Goal: Check status: Check status

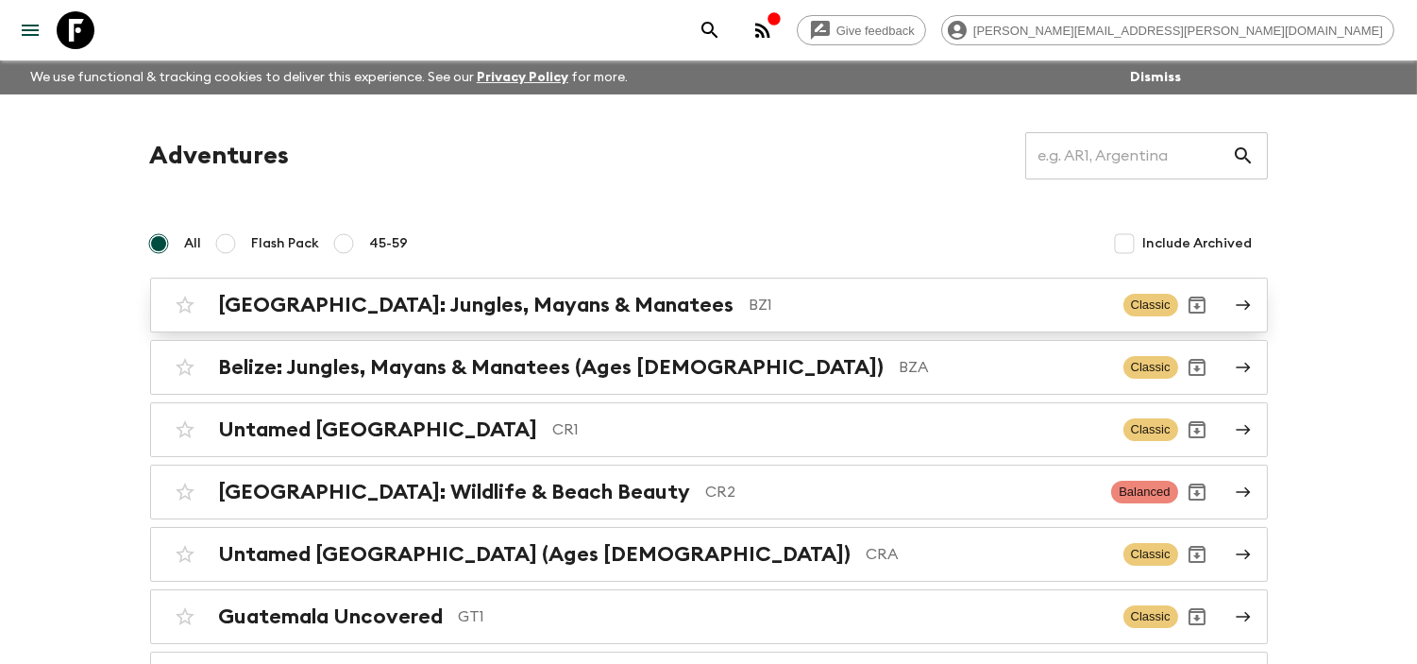
click at [565, 323] on div "[GEOGRAPHIC_DATA]: Jungles, Mayans & Manatees BZ1 Classic" at bounding box center [672, 305] width 1012 height 38
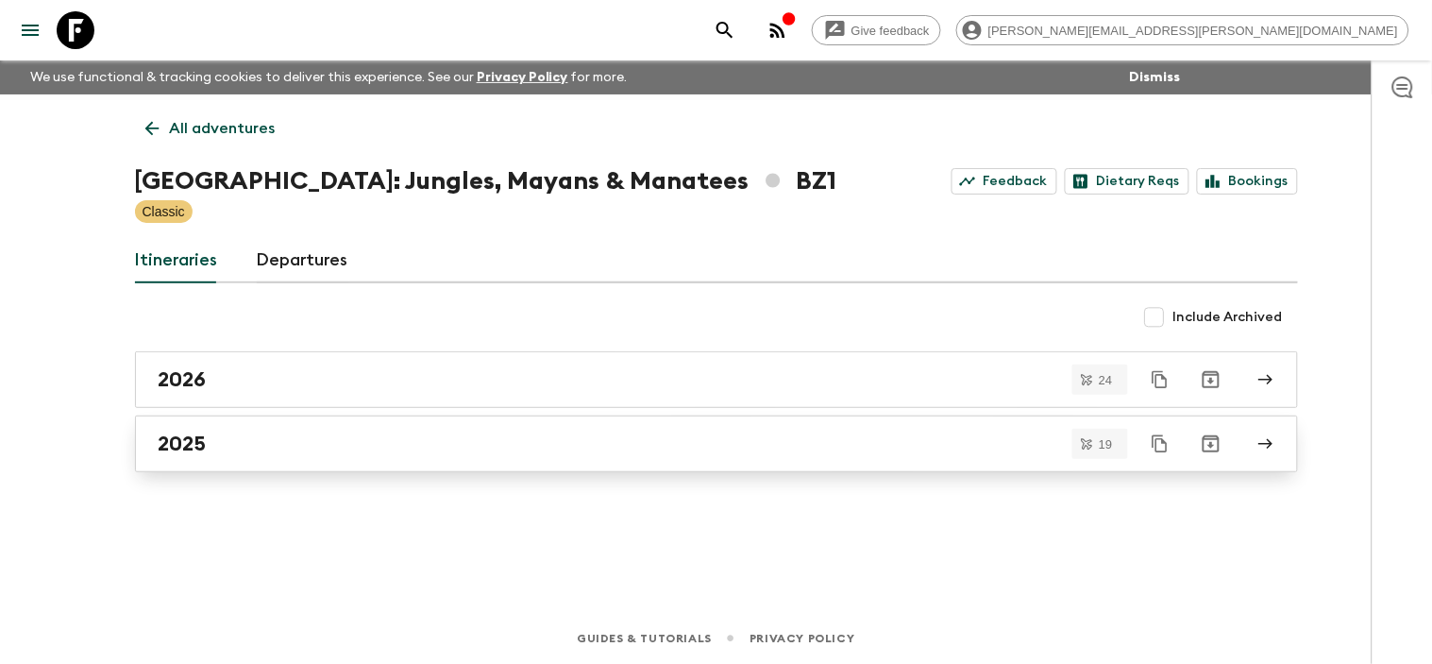
click at [290, 423] on link "2025" at bounding box center [716, 443] width 1163 height 57
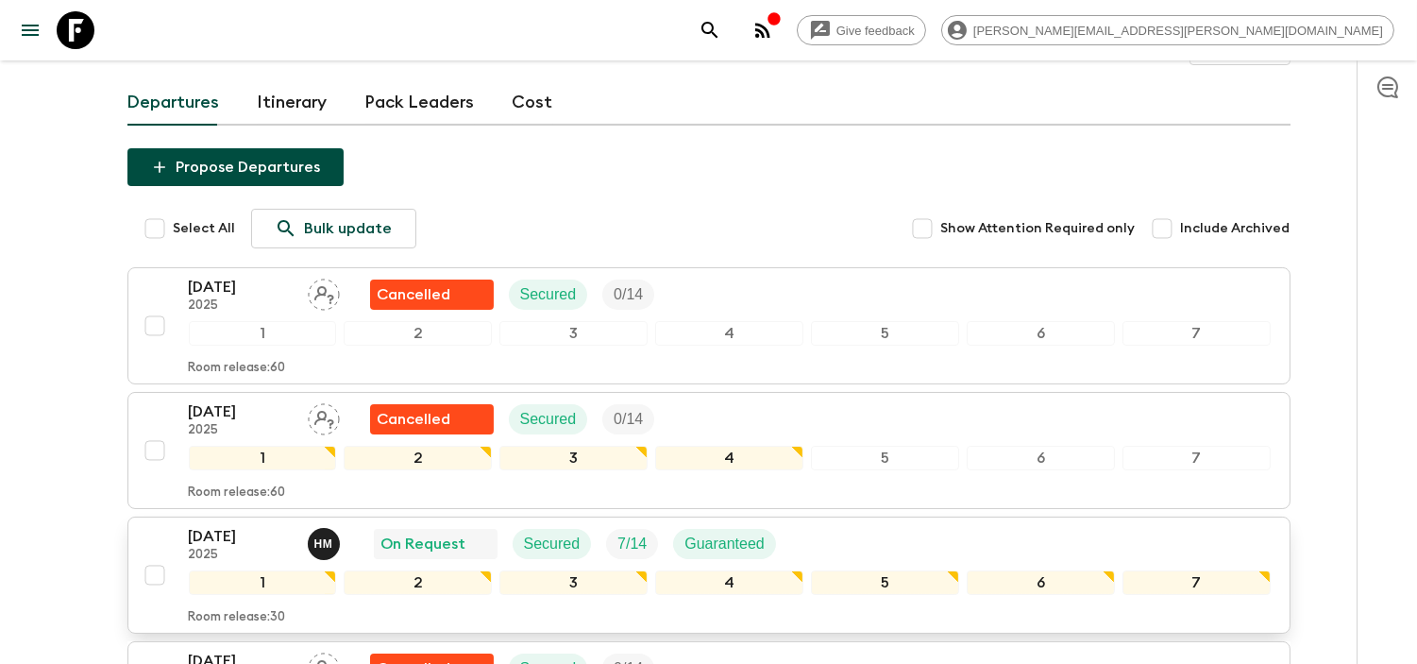
scroll to position [210, 0]
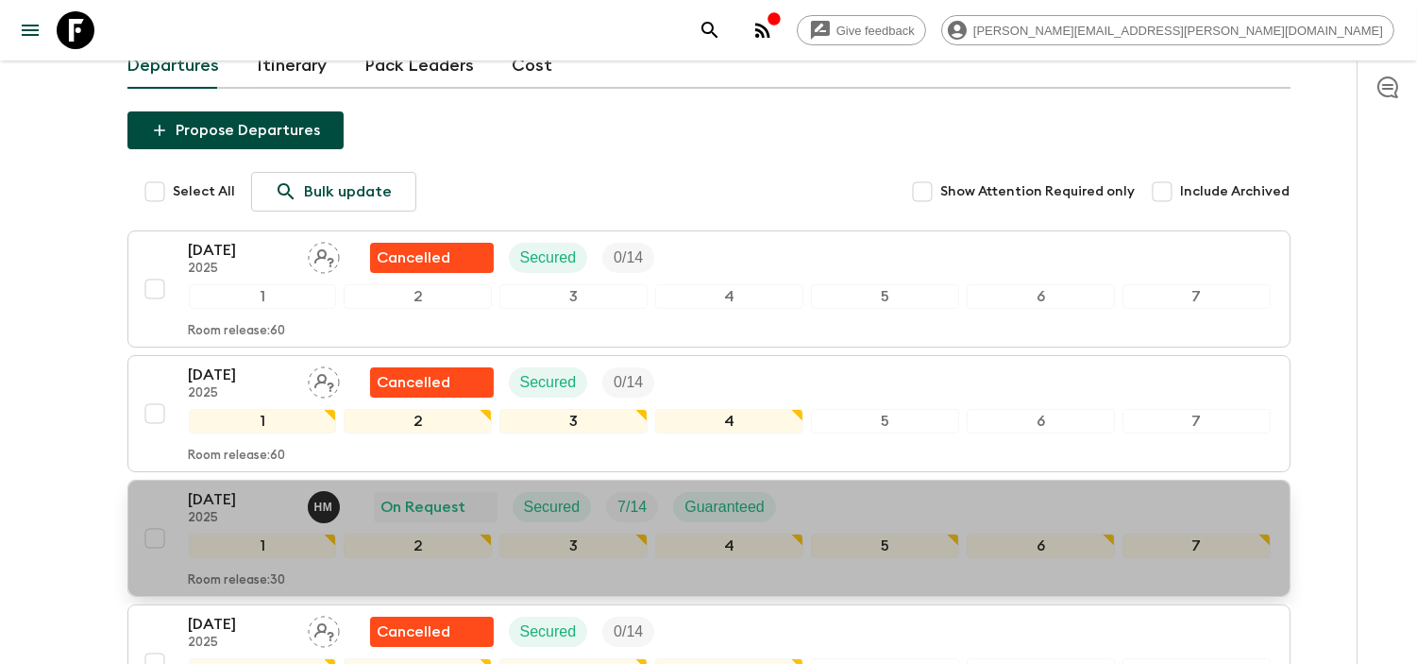
click at [279, 488] on p "[DATE]" at bounding box center [241, 499] width 104 height 23
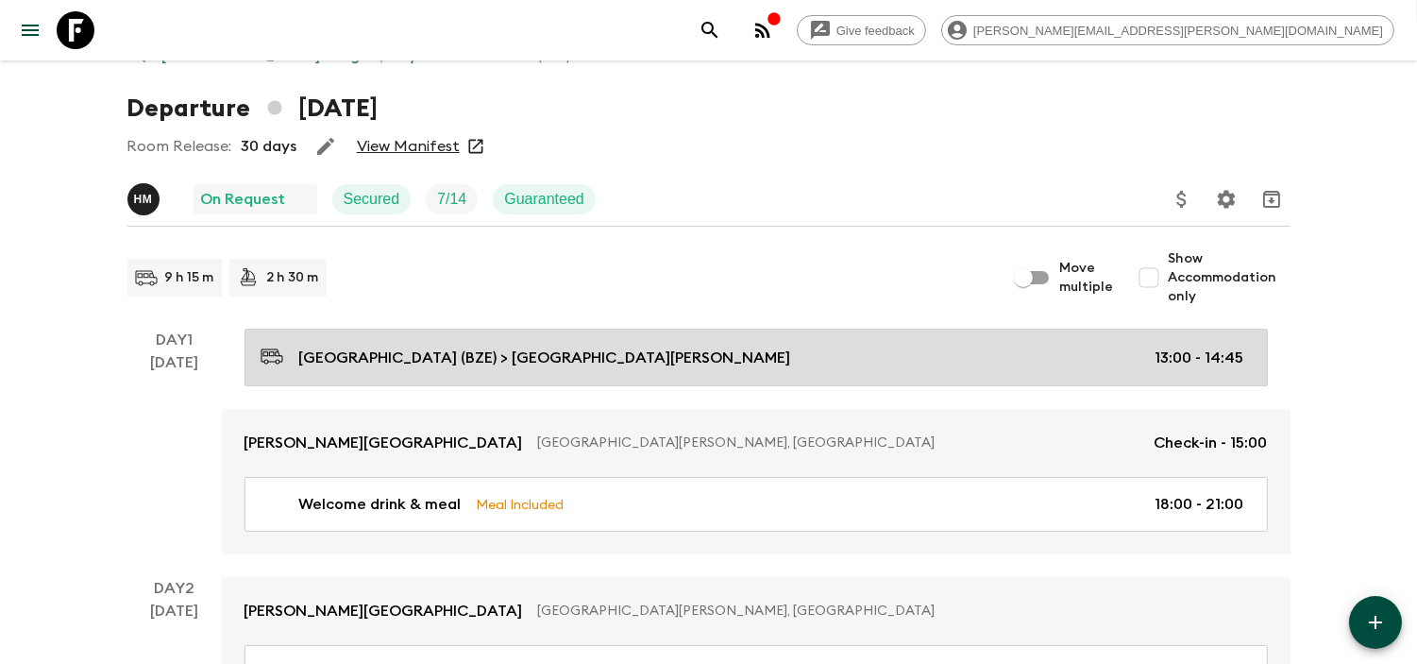
scroll to position [105, 0]
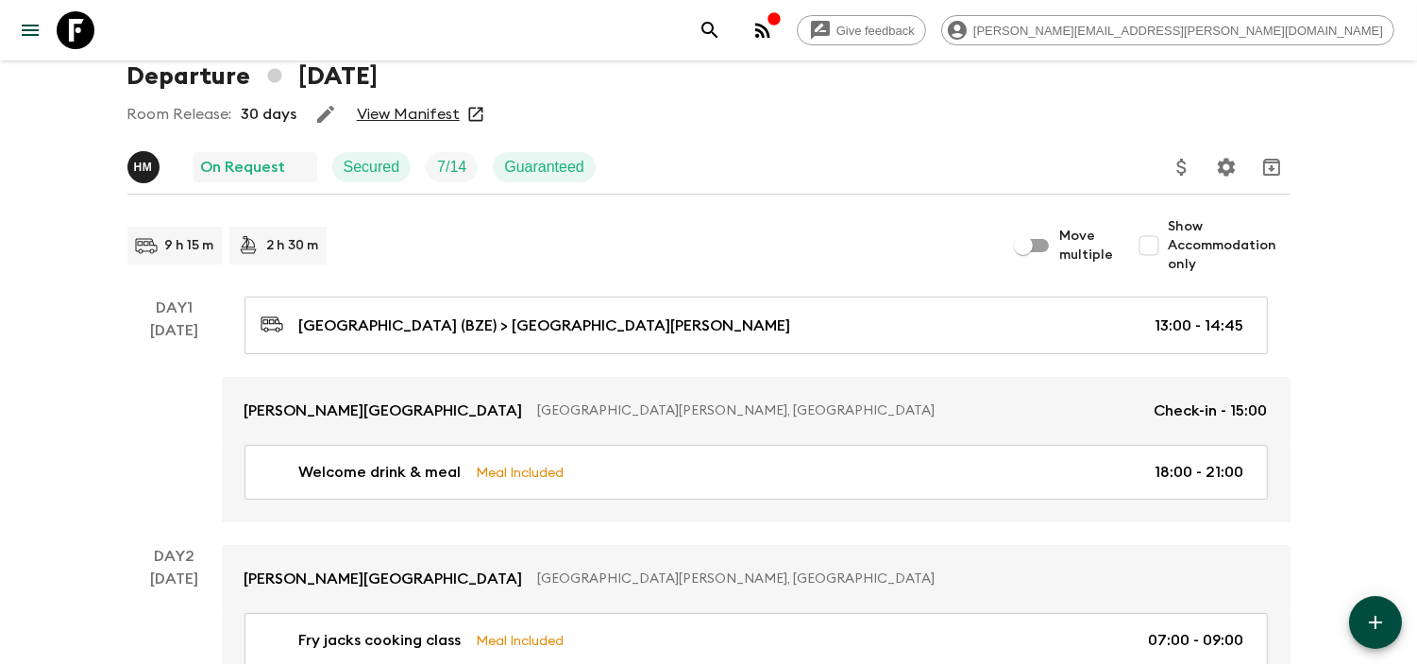
click at [436, 116] on link "View Manifest" at bounding box center [408, 114] width 103 height 19
click at [76, 23] on icon at bounding box center [76, 30] width 38 height 38
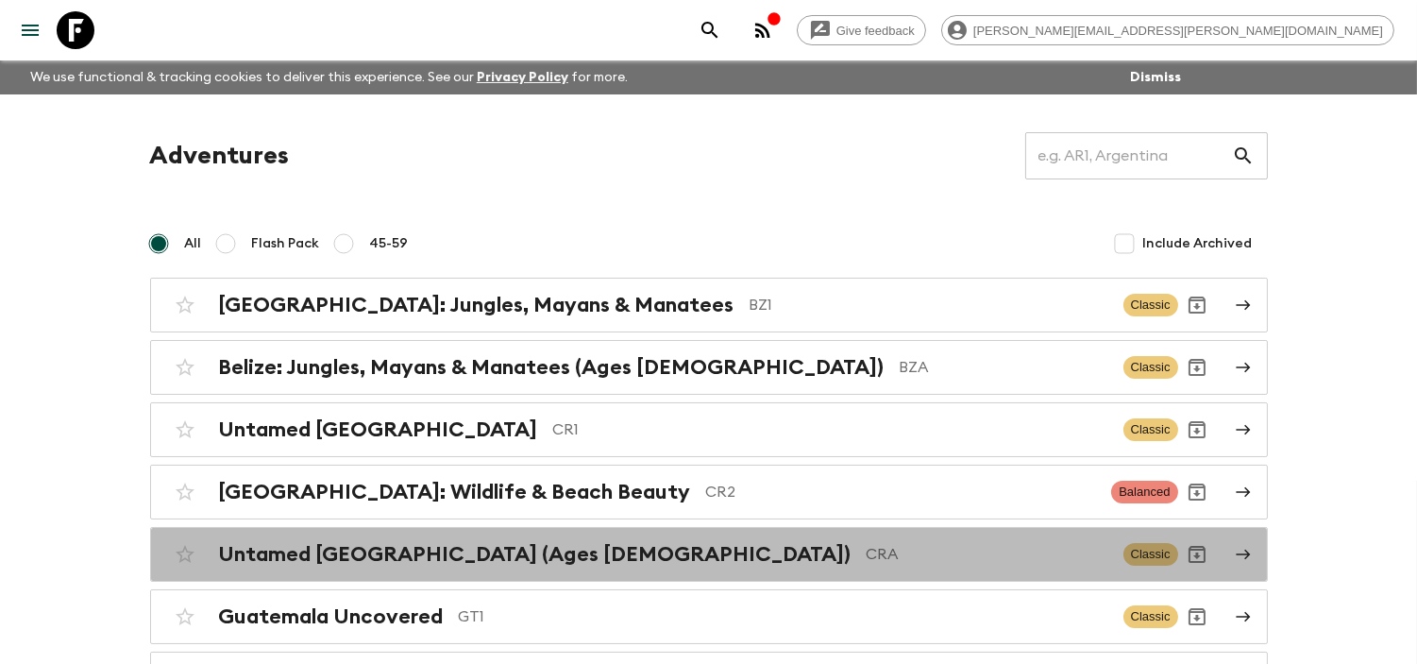
click at [416, 561] on h2 "Untamed [GEOGRAPHIC_DATA] (Ages [DEMOGRAPHIC_DATA])" at bounding box center [535, 554] width 633 height 25
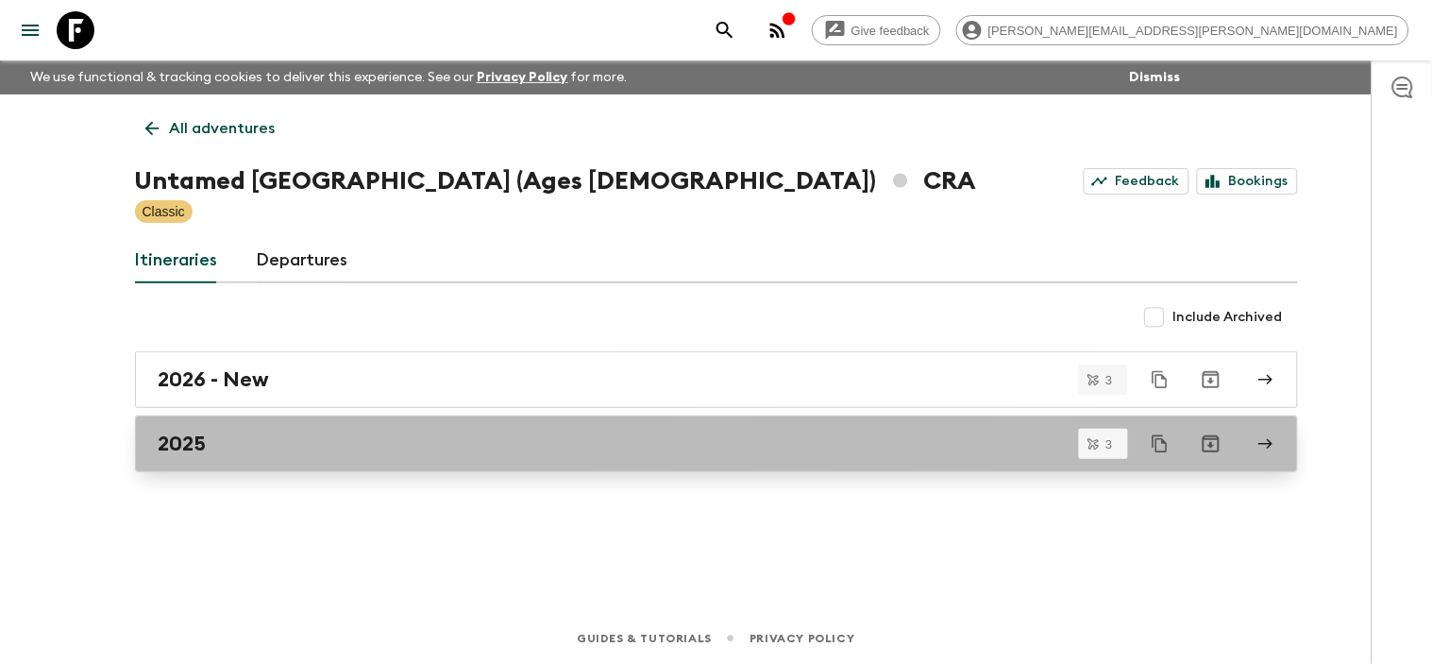
click at [261, 451] on div "2025" at bounding box center [699, 443] width 1080 height 25
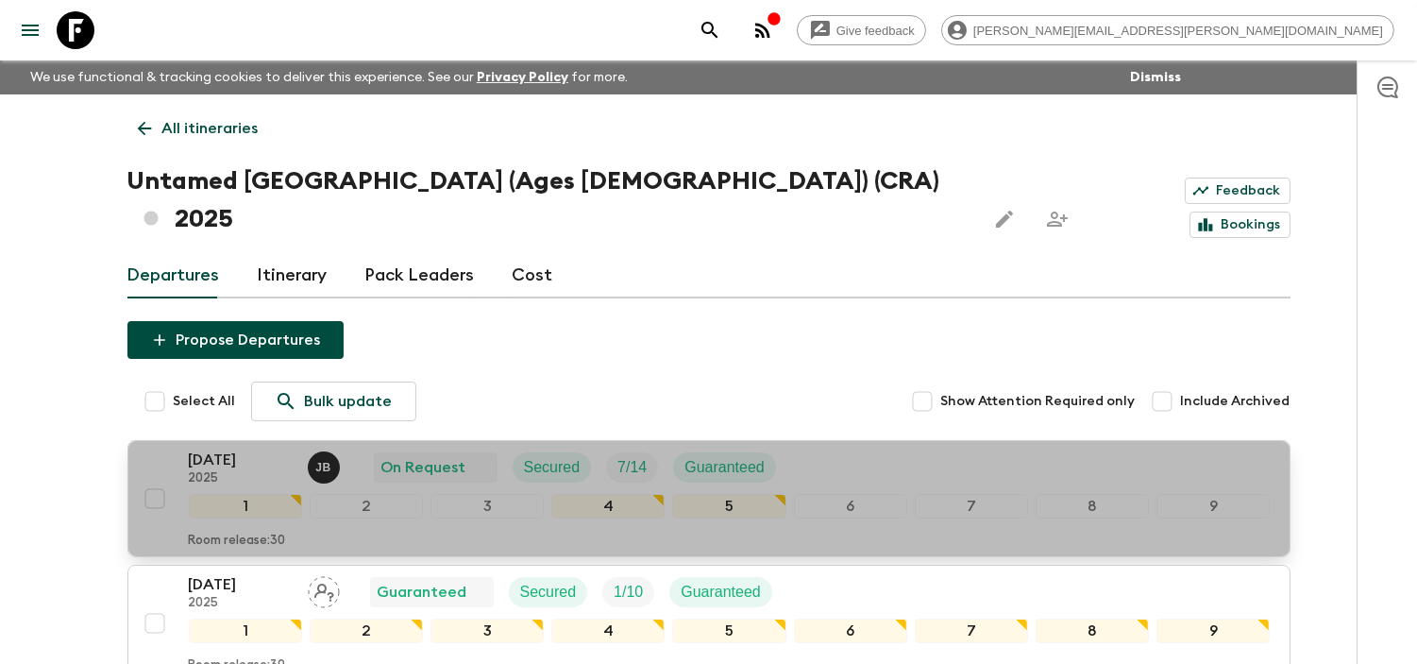
click at [241, 448] on p "[DATE]" at bounding box center [241, 459] width 104 height 23
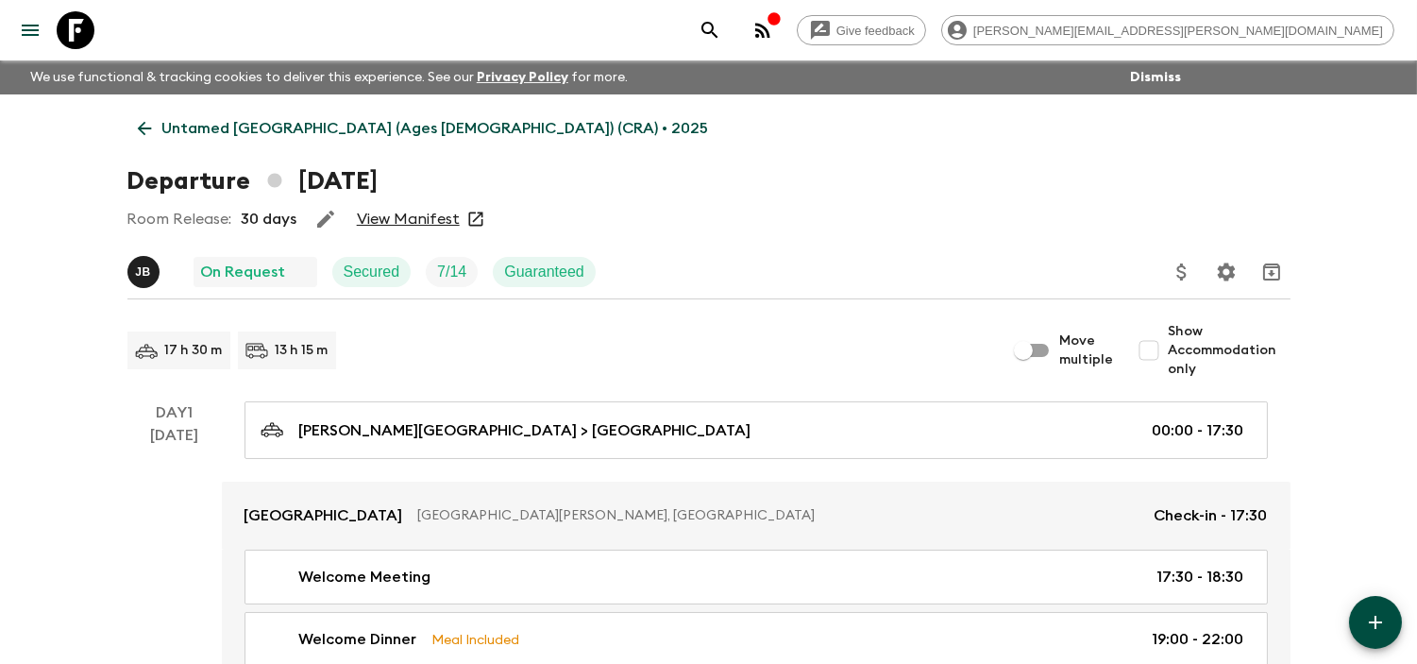
click at [402, 225] on link "View Manifest" at bounding box center [408, 219] width 103 height 19
click at [80, 19] on icon at bounding box center [76, 30] width 38 height 38
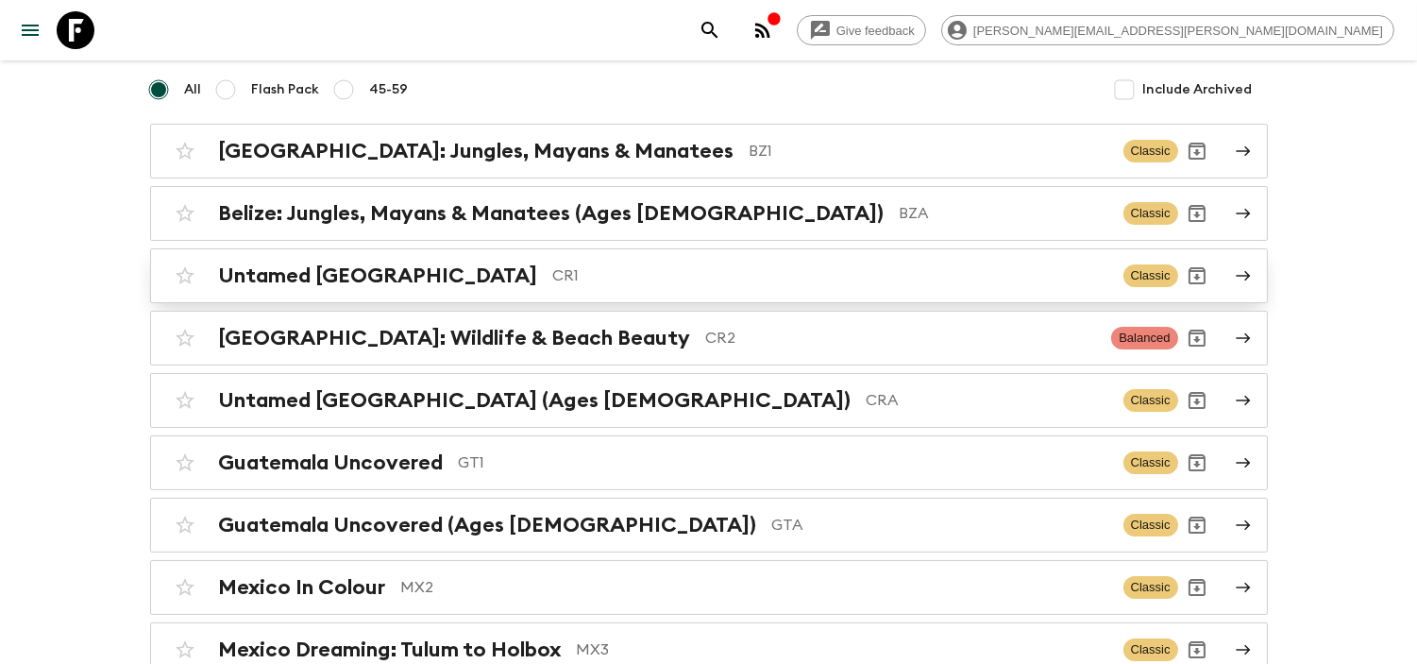
scroll to position [210, 0]
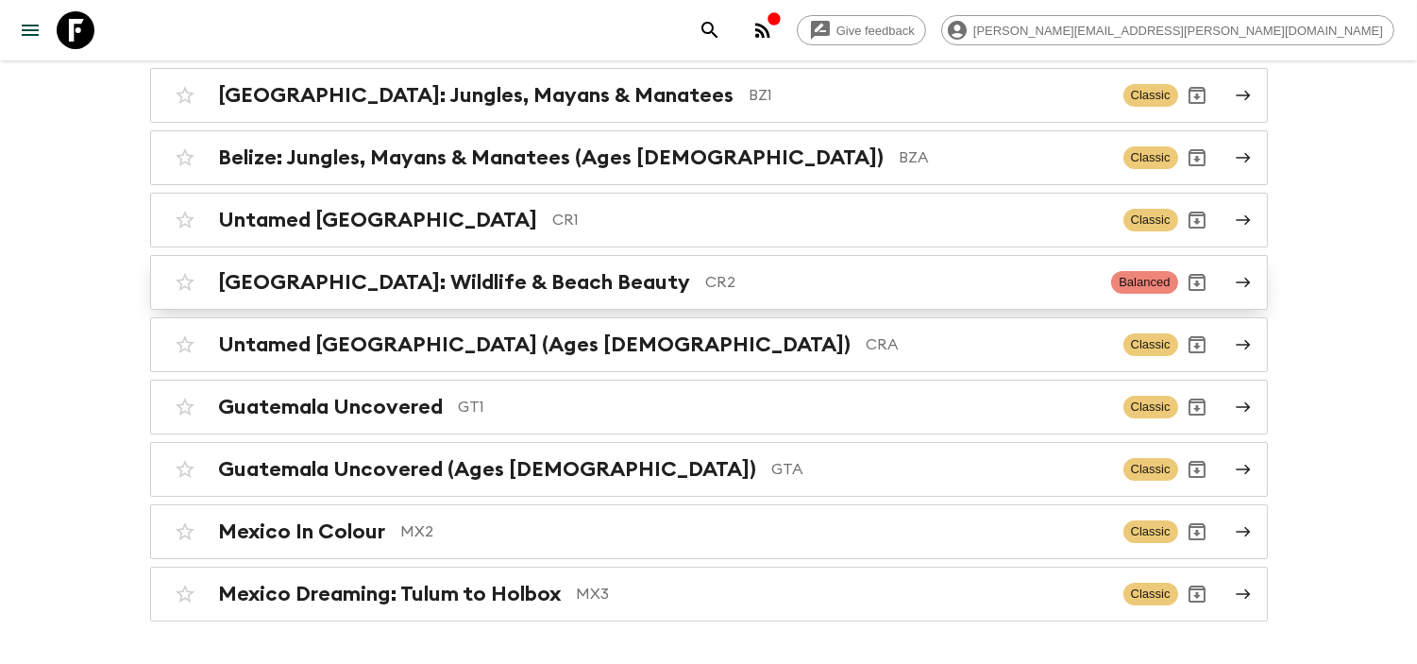
click at [444, 283] on h2 "[GEOGRAPHIC_DATA]: Wildlife & Beach Beauty" at bounding box center [455, 282] width 472 height 25
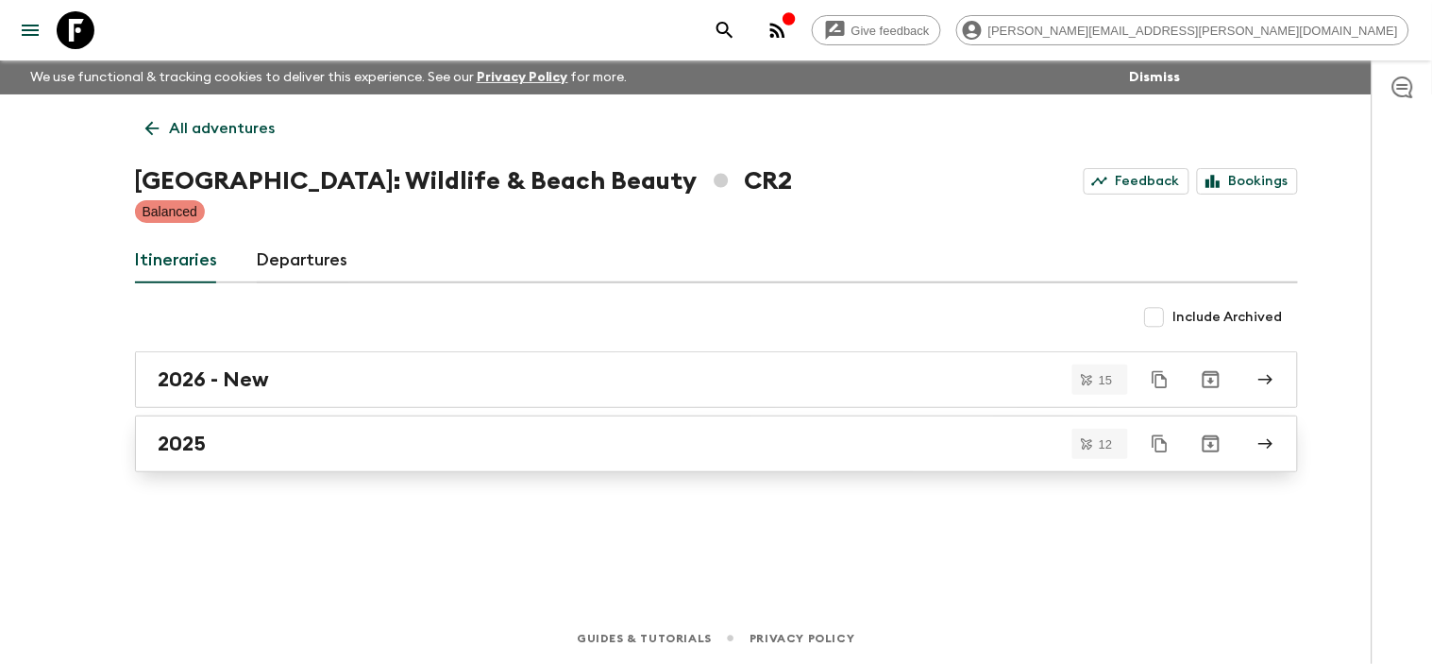
click at [338, 444] on div "2025" at bounding box center [699, 443] width 1080 height 25
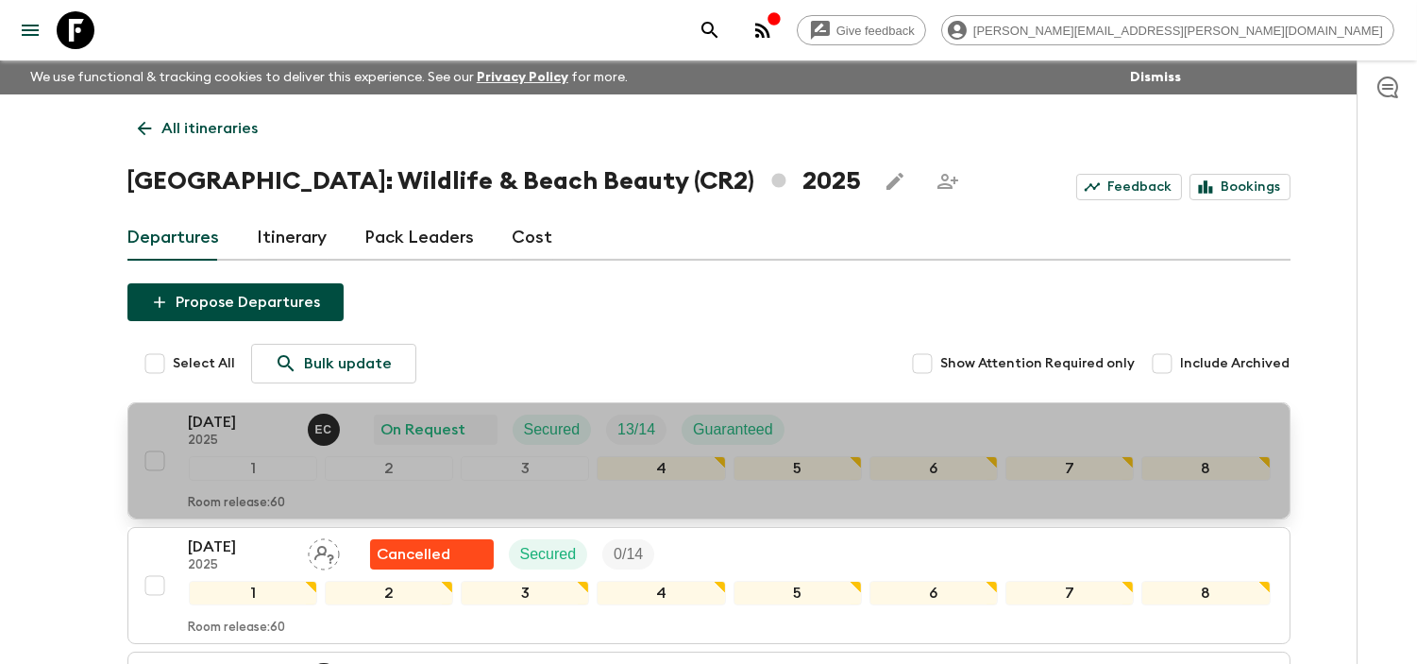
click at [236, 421] on p "[DATE]" at bounding box center [241, 422] width 104 height 23
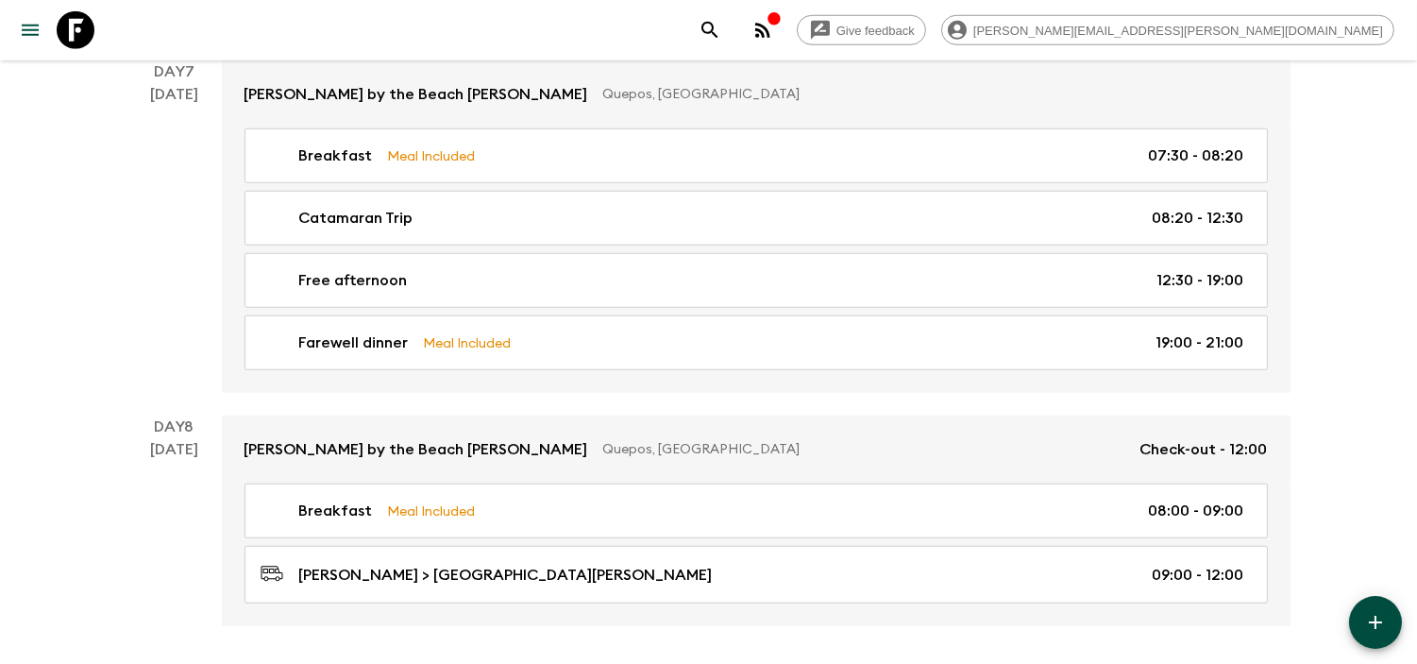
scroll to position [3111, 0]
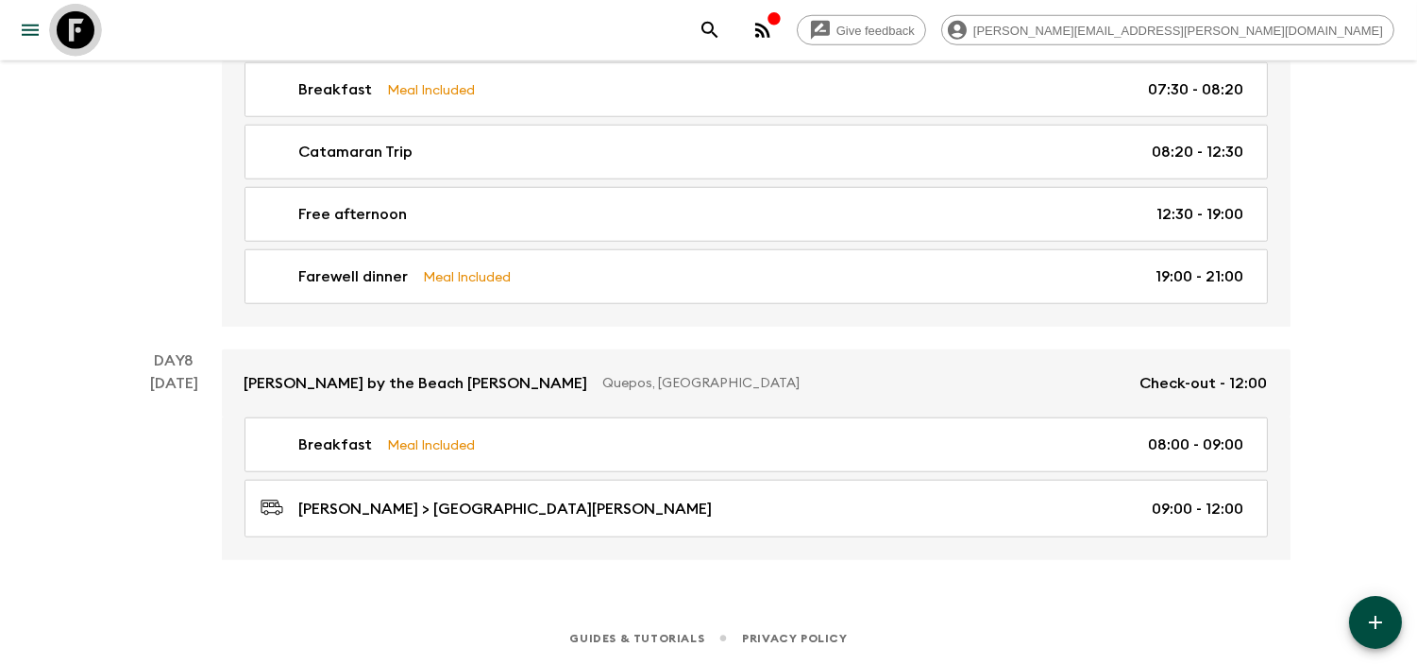
click at [87, 25] on icon at bounding box center [76, 30] width 38 height 38
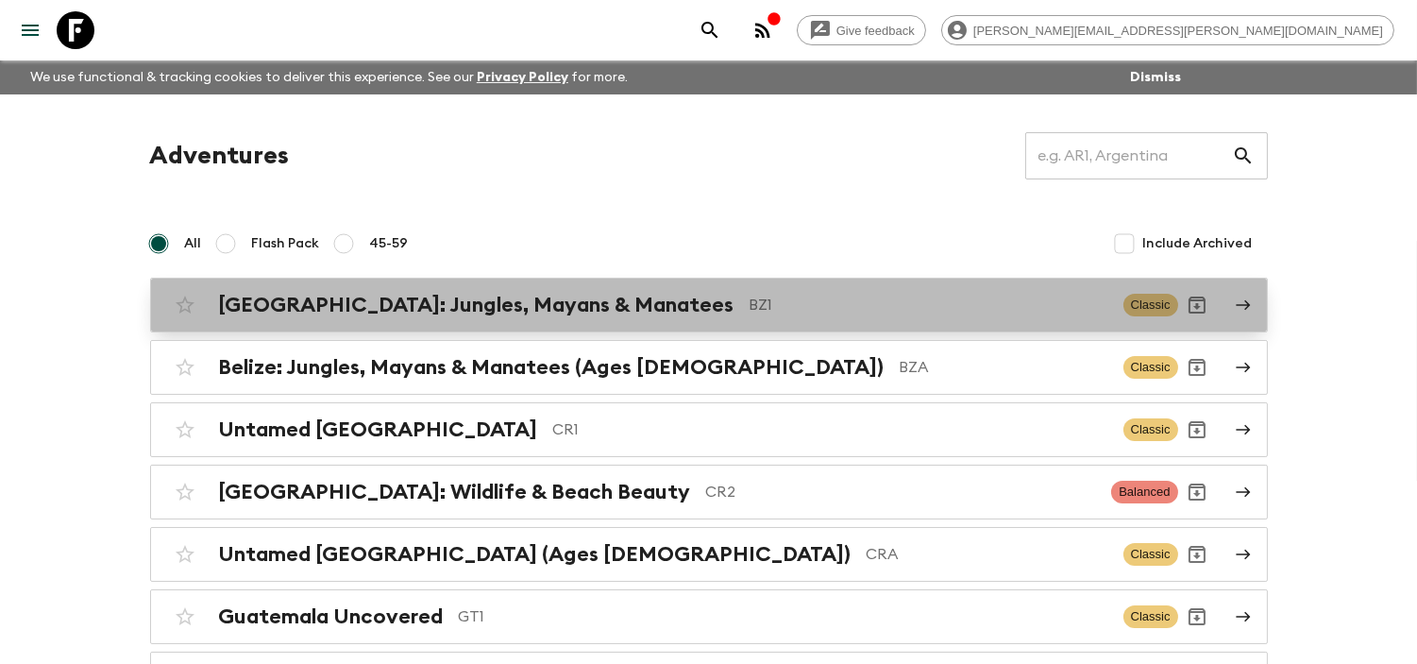
click at [580, 312] on div "[GEOGRAPHIC_DATA]: Jungles, Mayans & Manatees BZ1" at bounding box center [663, 305] width 889 height 25
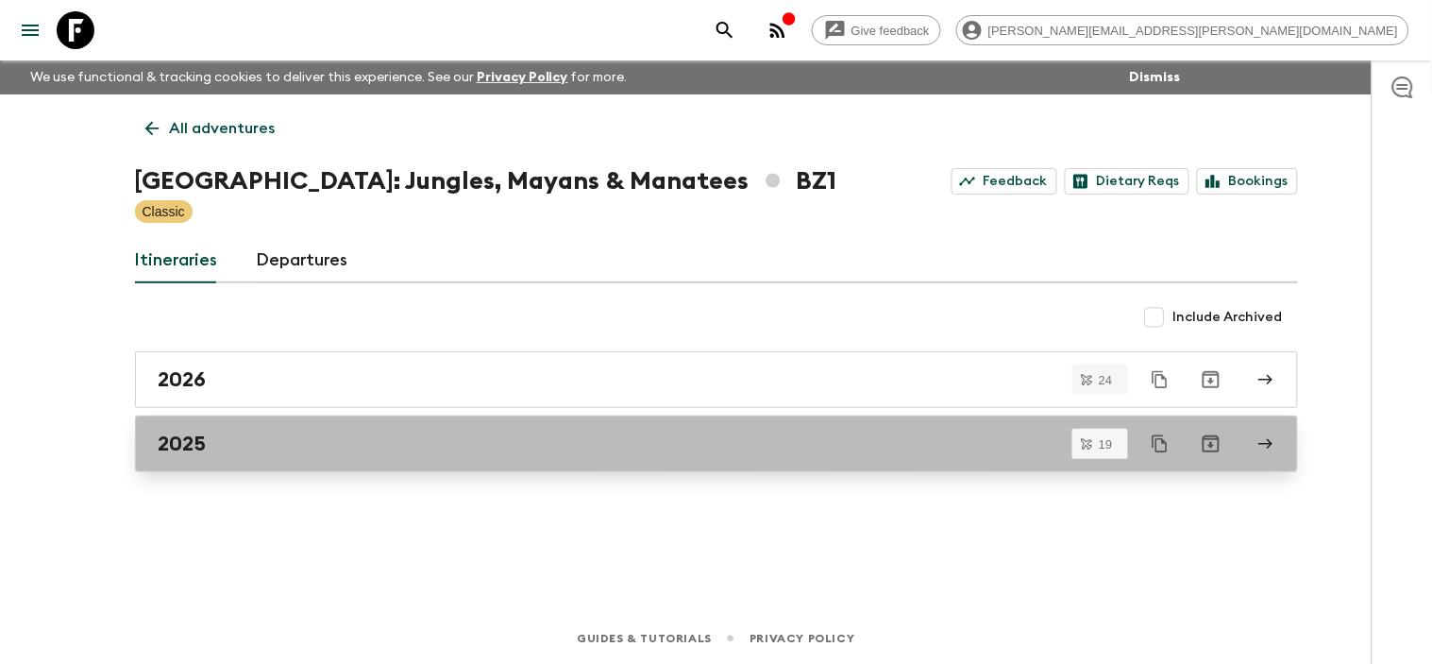
click at [309, 470] on link "2025" at bounding box center [716, 443] width 1163 height 57
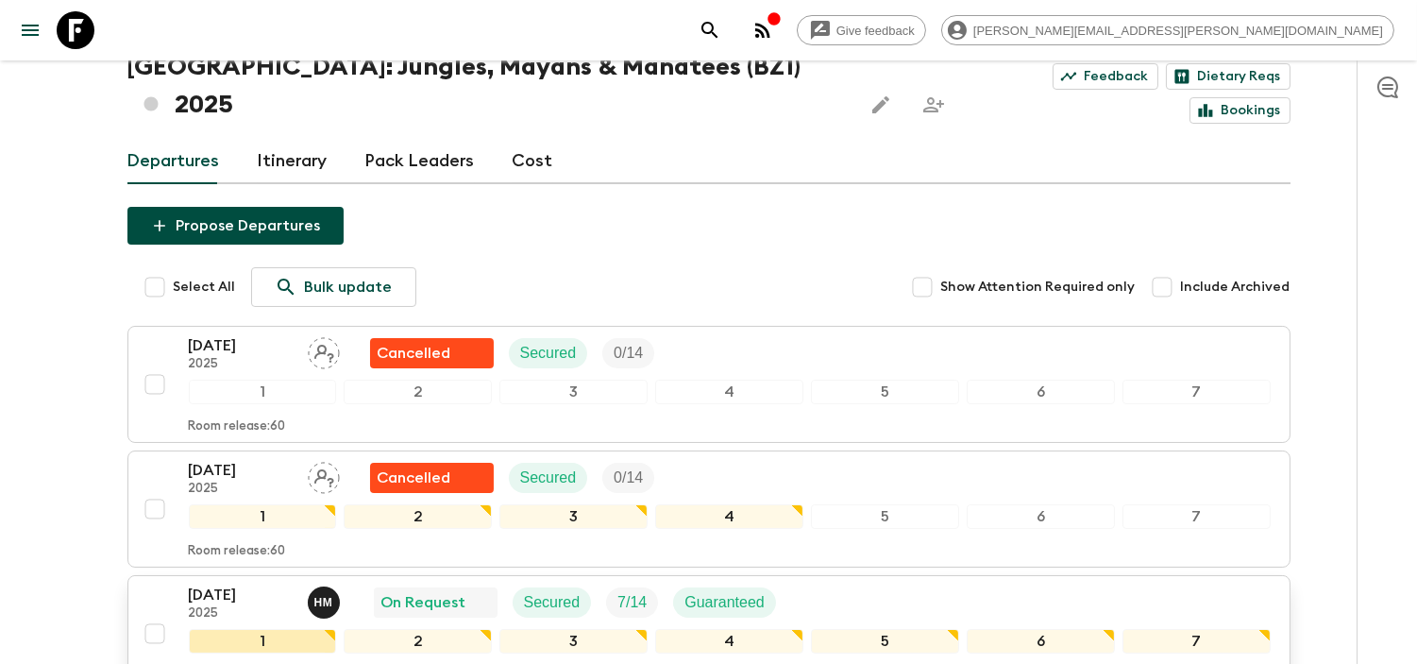
scroll to position [210, 0]
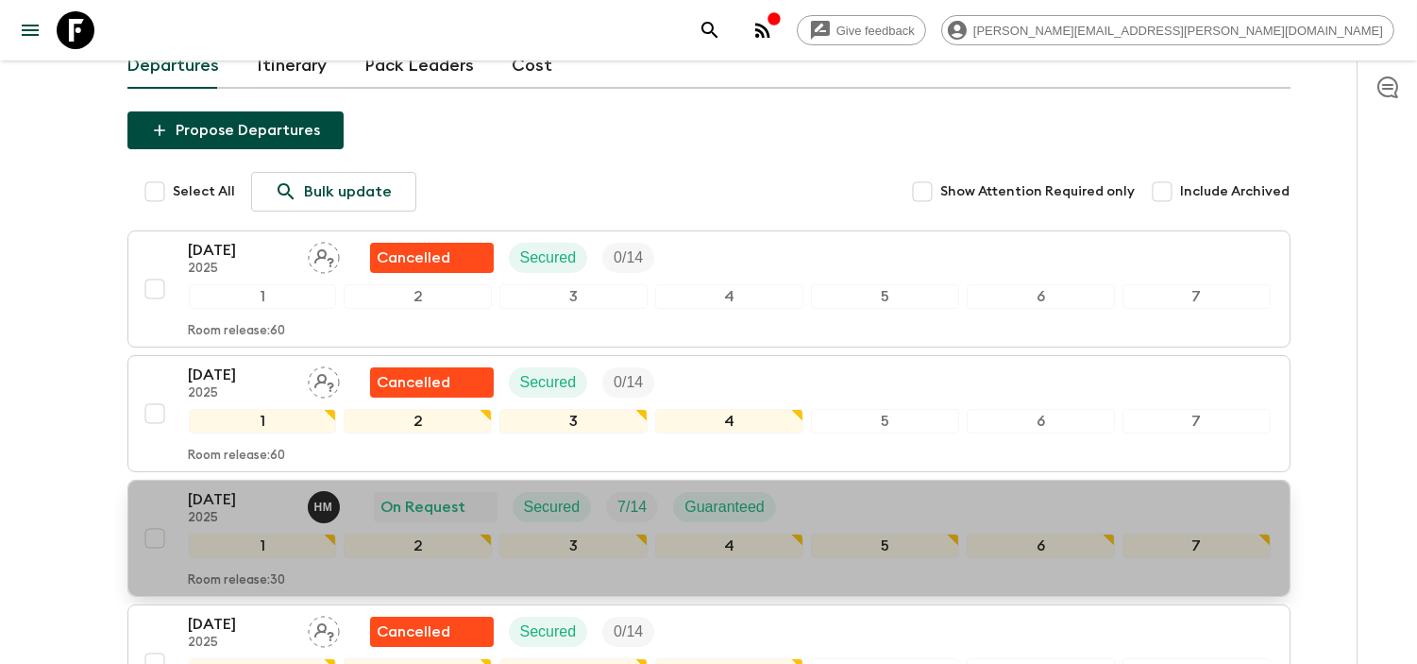
click at [242, 488] on p "[DATE]" at bounding box center [241, 499] width 104 height 23
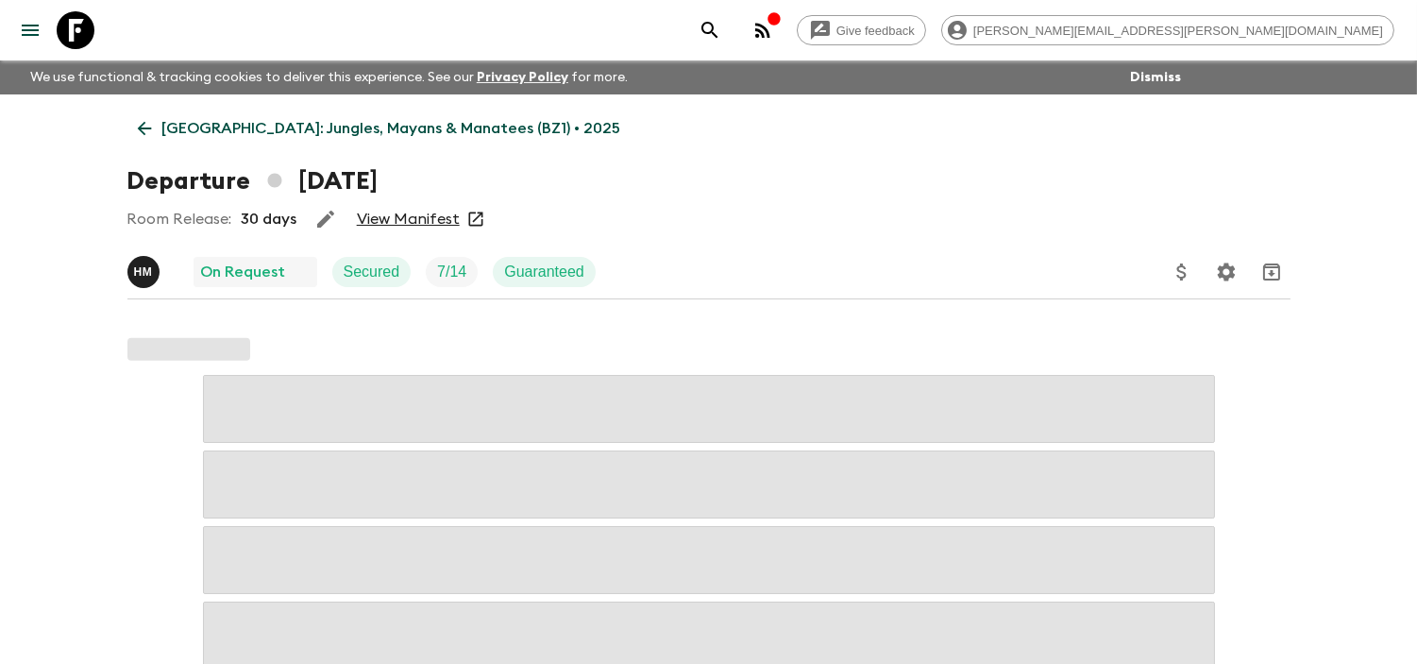
click at [413, 224] on link "View Manifest" at bounding box center [408, 219] width 103 height 19
